Goal: Browse casually

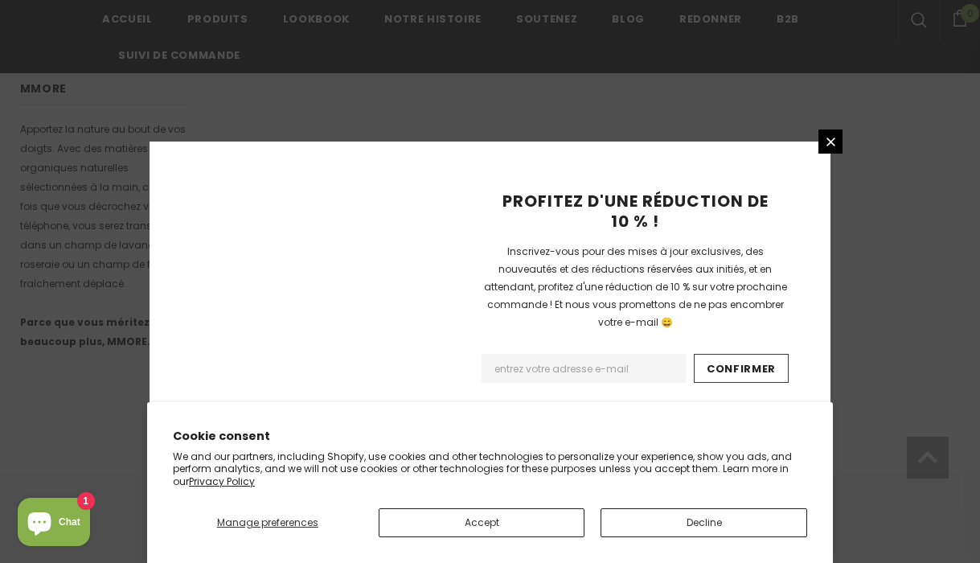
scroll to position [1157, 0]
